Goal: Check status: Check status

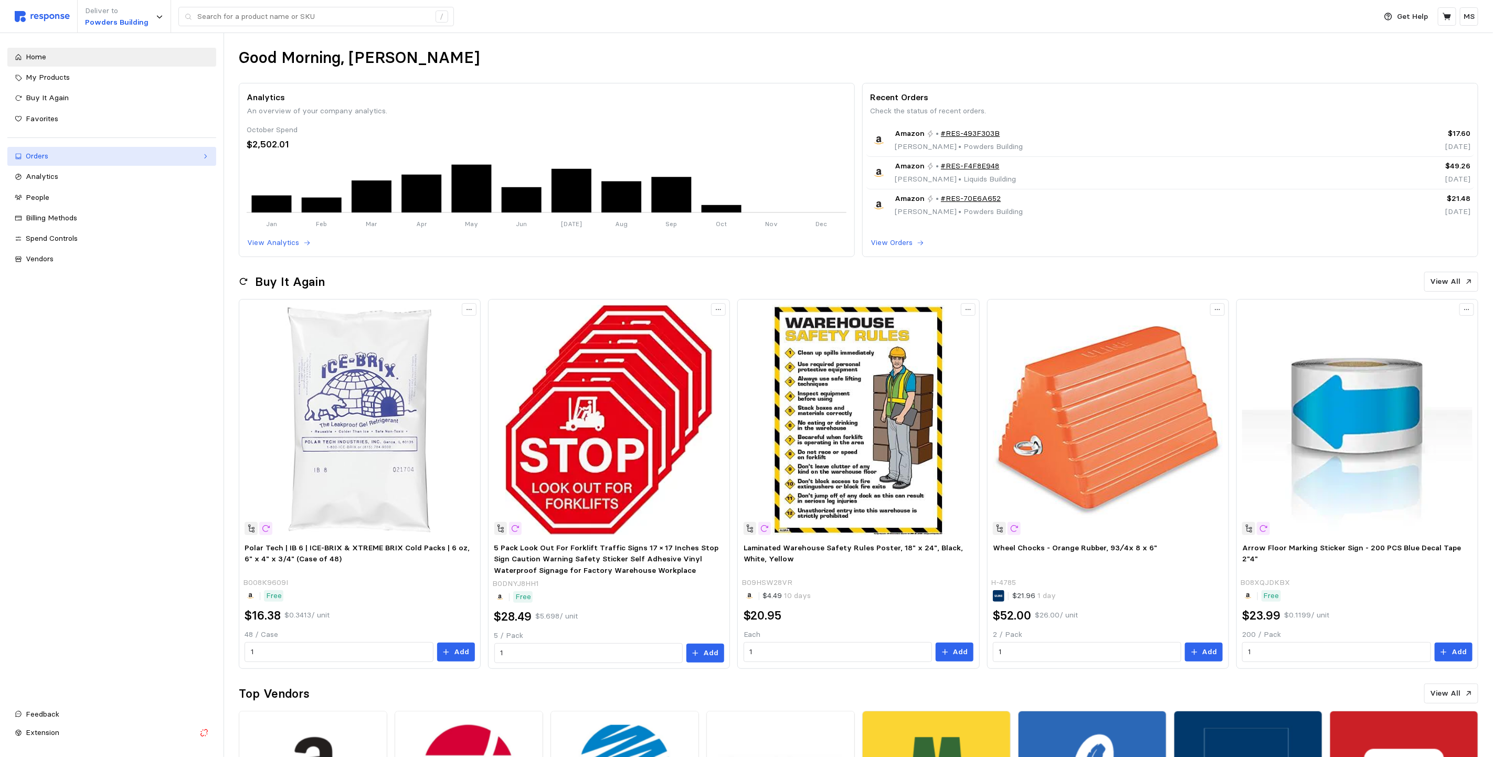
click at [84, 158] on div "Orders" at bounding box center [112, 157] width 172 height 12
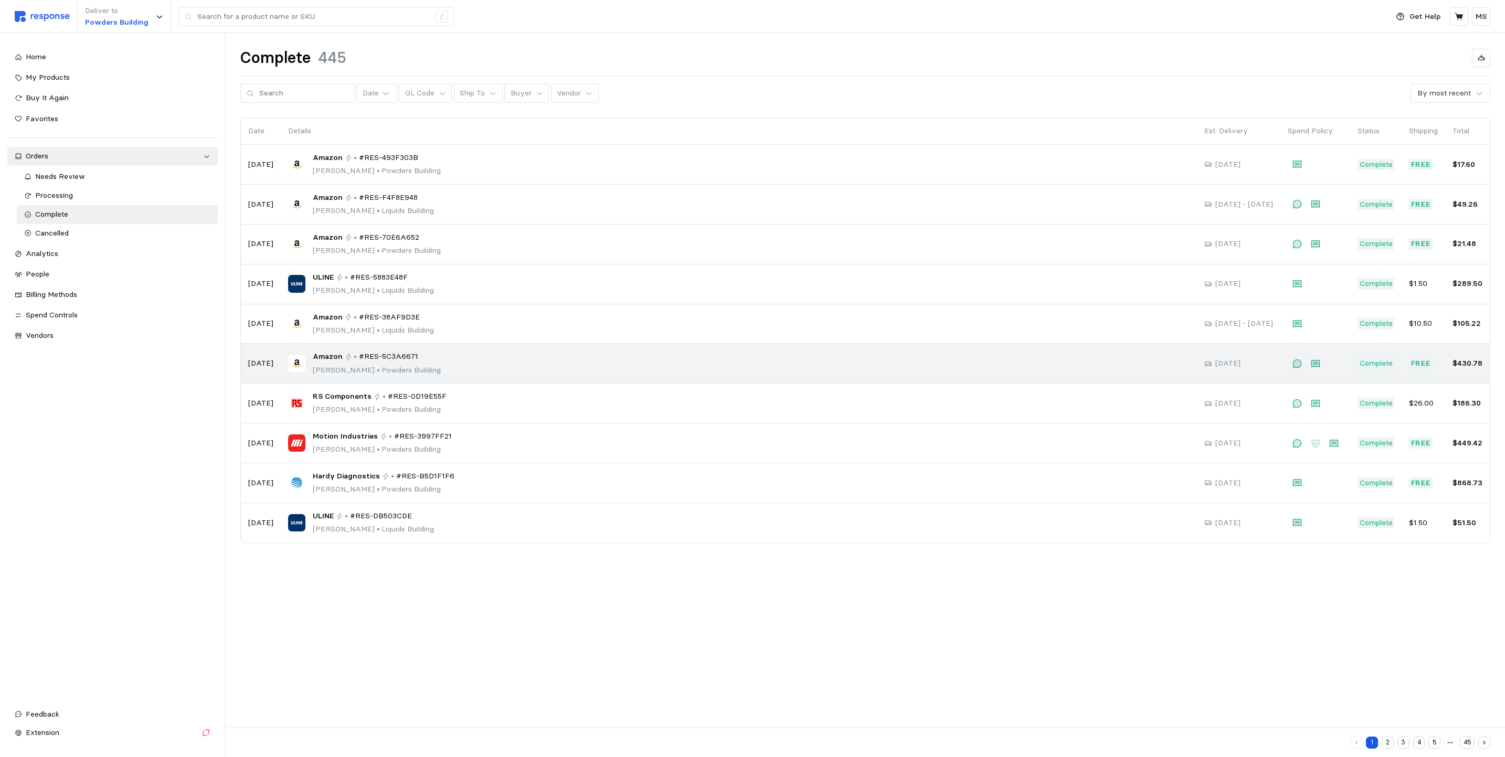
click at [419, 358] on div "Amazon • #RES-5C3A6671 [PERSON_NAME] • [GEOGRAPHIC_DATA]" at bounding box center [739, 363] width 902 height 25
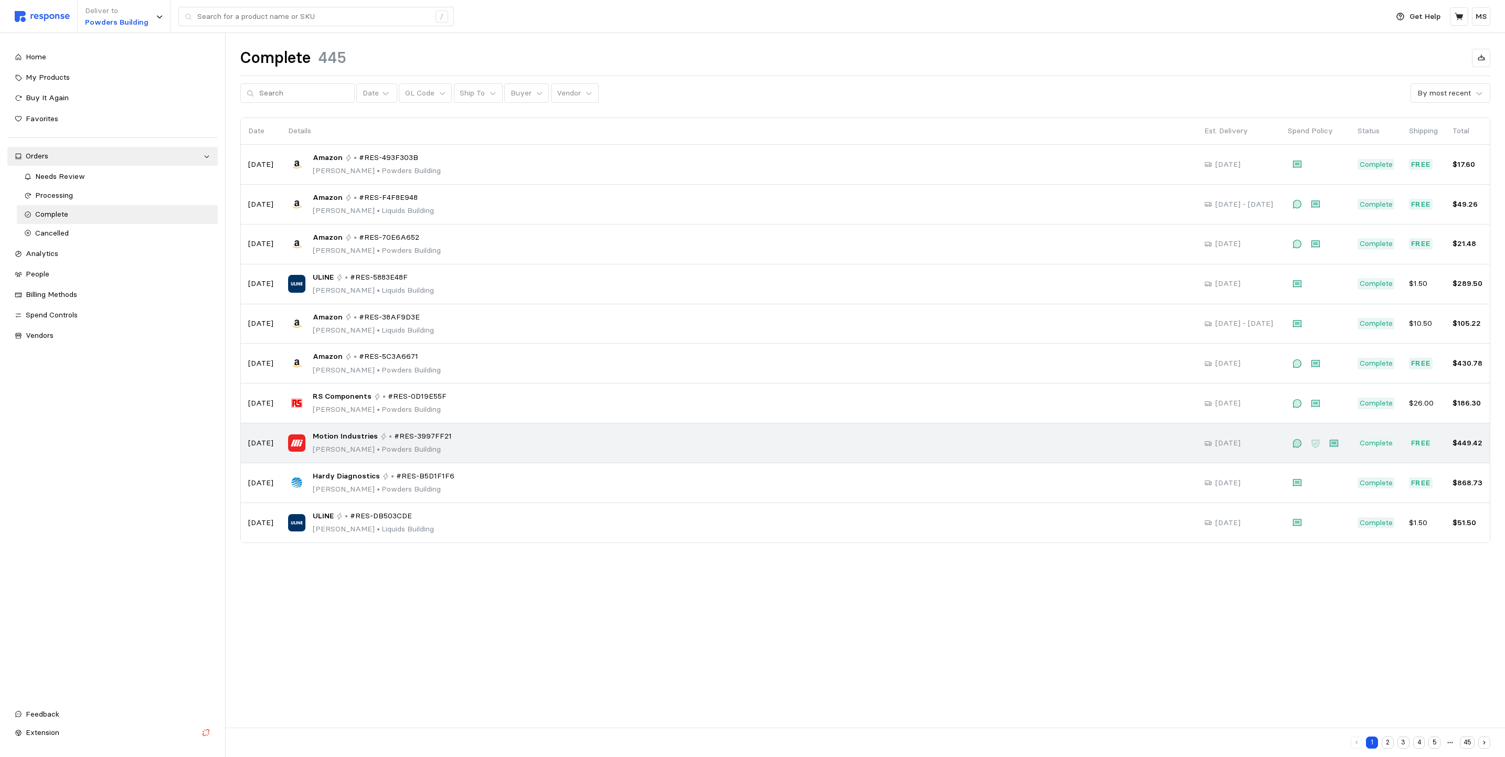
drag, startPoint x: 419, startPoint y: 432, endPoint x: 429, endPoint y: 443, distance: 14.5
click at [419, 432] on td "Motion Industries • #RES-3997FF21 [PERSON_NAME] • [GEOGRAPHIC_DATA]" at bounding box center [739, 444] width 916 height 40
